Goal: Task Accomplishment & Management: Use online tool/utility

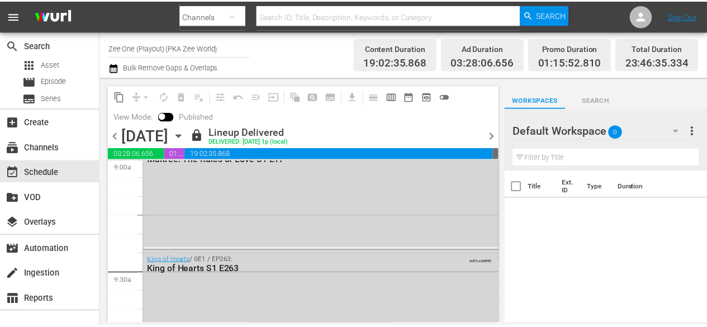
scroll to position [2076, 0]
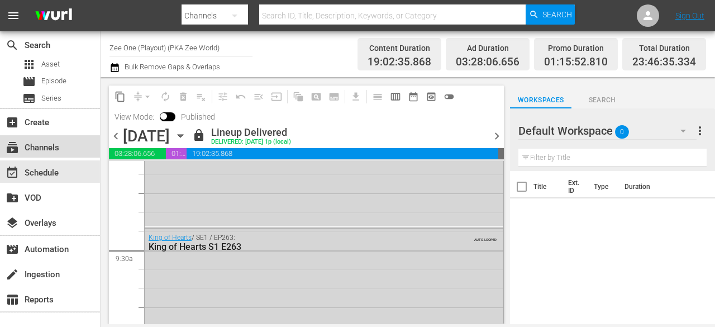
click at [45, 147] on div "subscriptions Channels" at bounding box center [31, 146] width 63 height 10
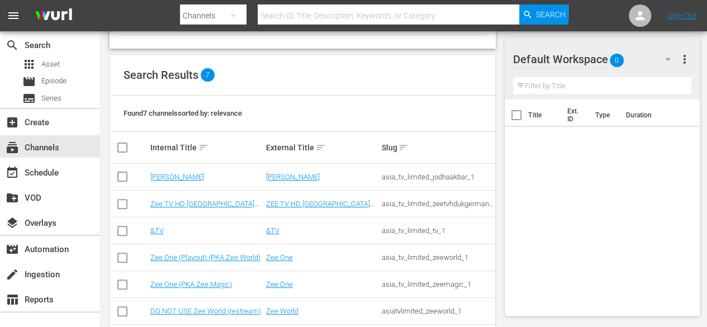
scroll to position [112, 0]
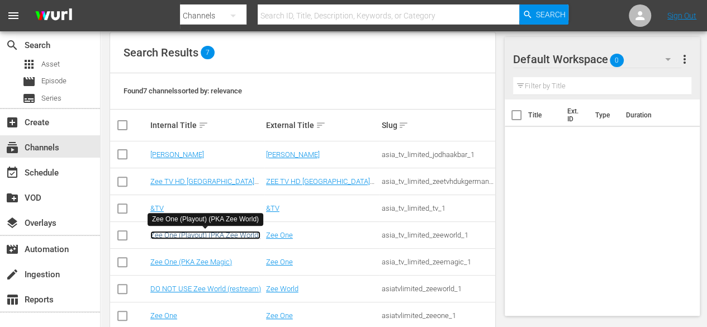
click at [181, 235] on link "Zee One (Playout) (PKA Zee World)" at bounding box center [205, 235] width 110 height 8
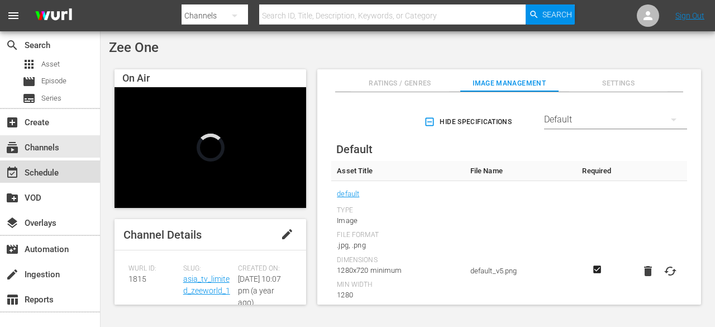
click at [53, 176] on div "event_available Schedule" at bounding box center [31, 171] width 63 height 10
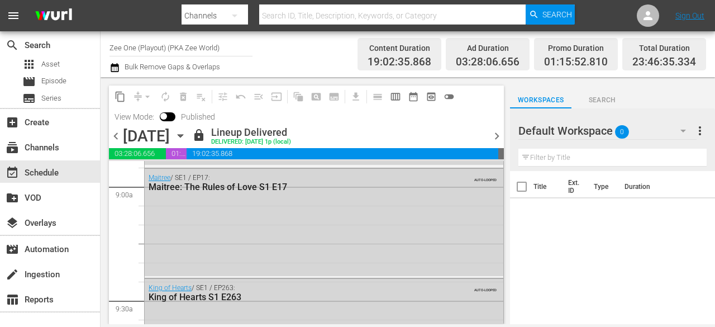
scroll to position [2070, 0]
